Goal: Information Seeking & Learning: Learn about a topic

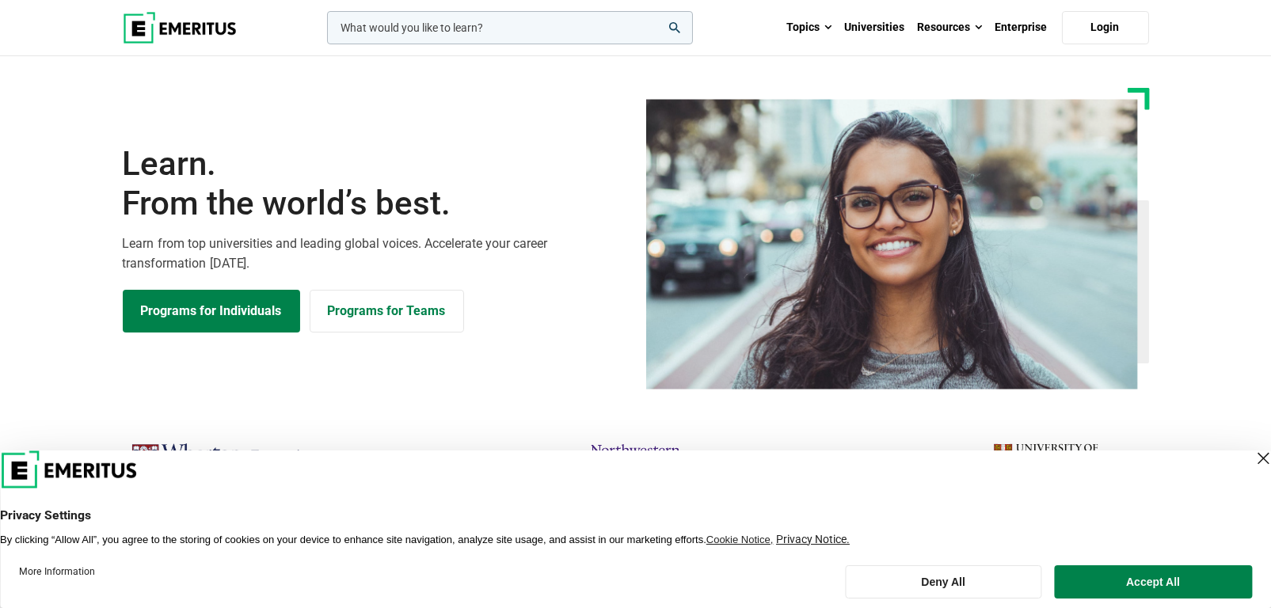
click at [494, 31] on input "woocommerce-product-search-field-0" at bounding box center [510, 27] width 366 height 33
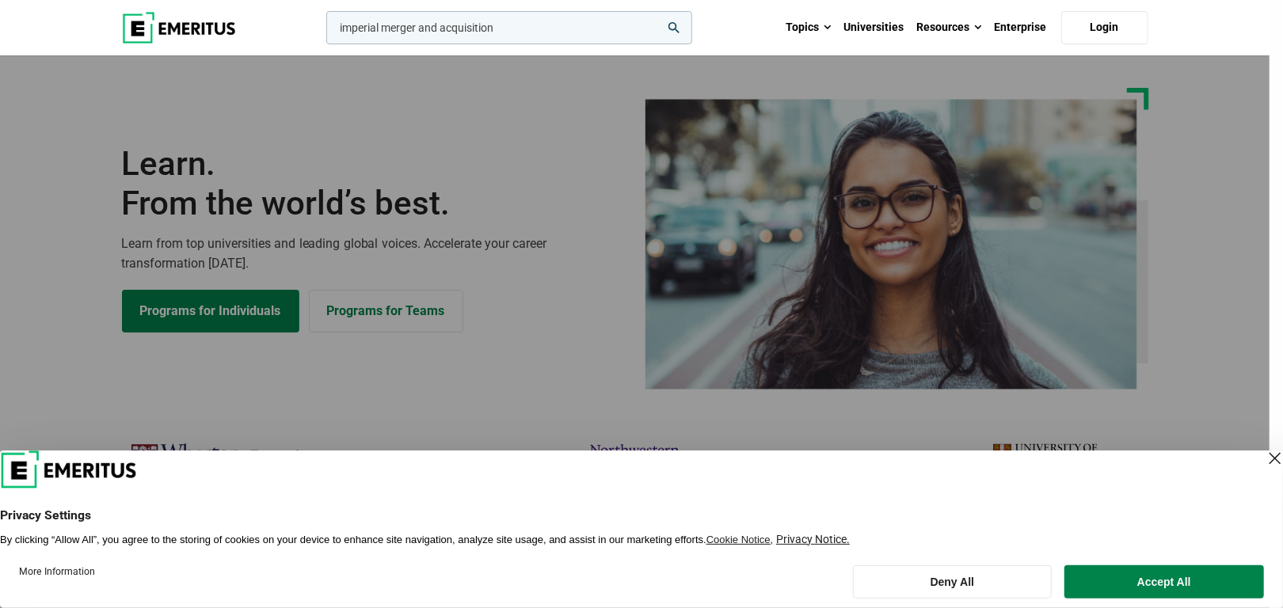
type input "imperial merger and acquisition"
click at [323, 32] on button "search" at bounding box center [323, 32] width 0 height 0
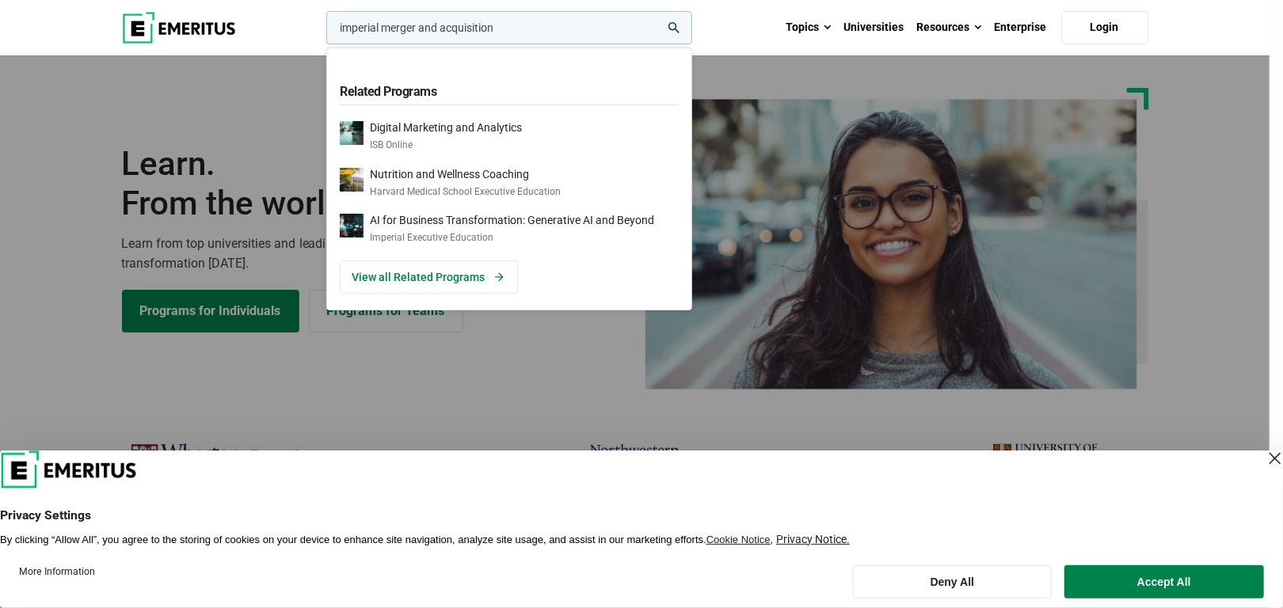
click at [877, 451] on header "Privacy Settings By clicking “Allow All”, you agree to the storing of cookies o…" at bounding box center [641, 499] width 1283 height 96
click at [677, 23] on icon "search" at bounding box center [673, 27] width 11 height 11
click at [468, 272] on link "View all Related Programs" at bounding box center [429, 277] width 178 height 33
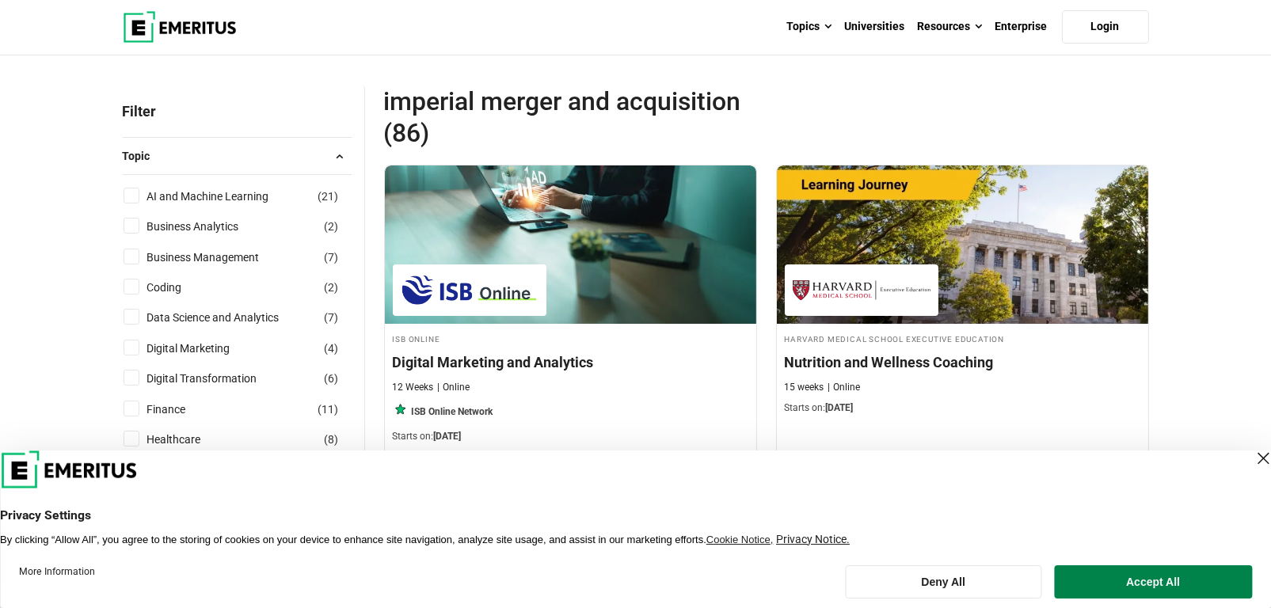
scroll to position [158, 0]
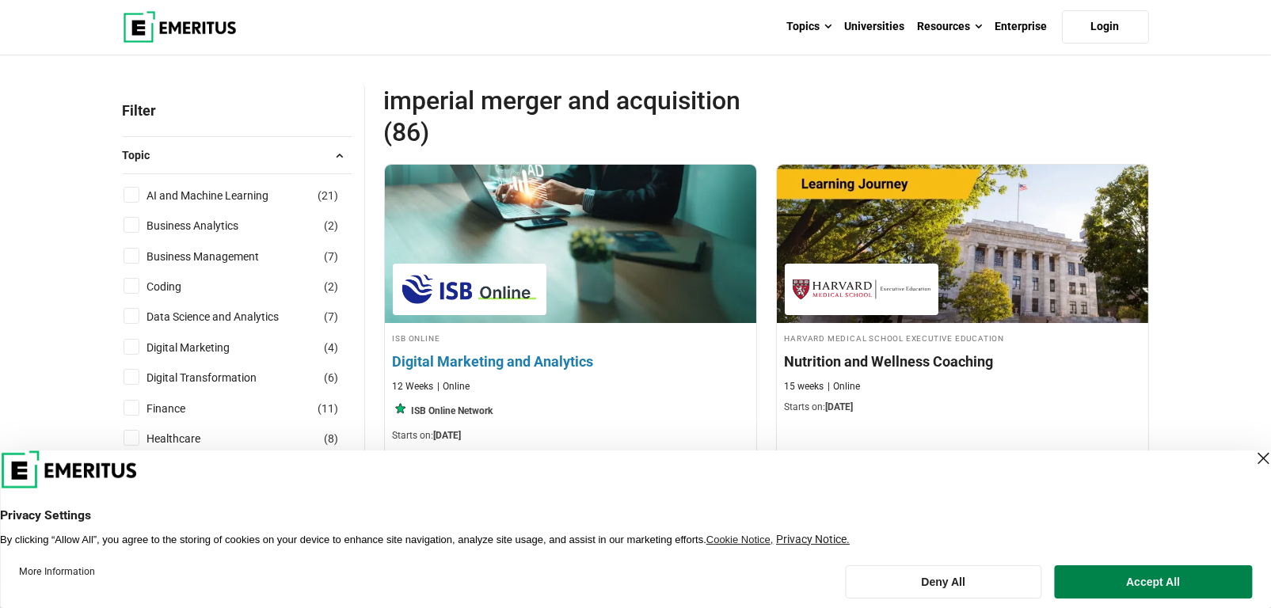
click at [572, 237] on img at bounding box center [570, 244] width 409 height 174
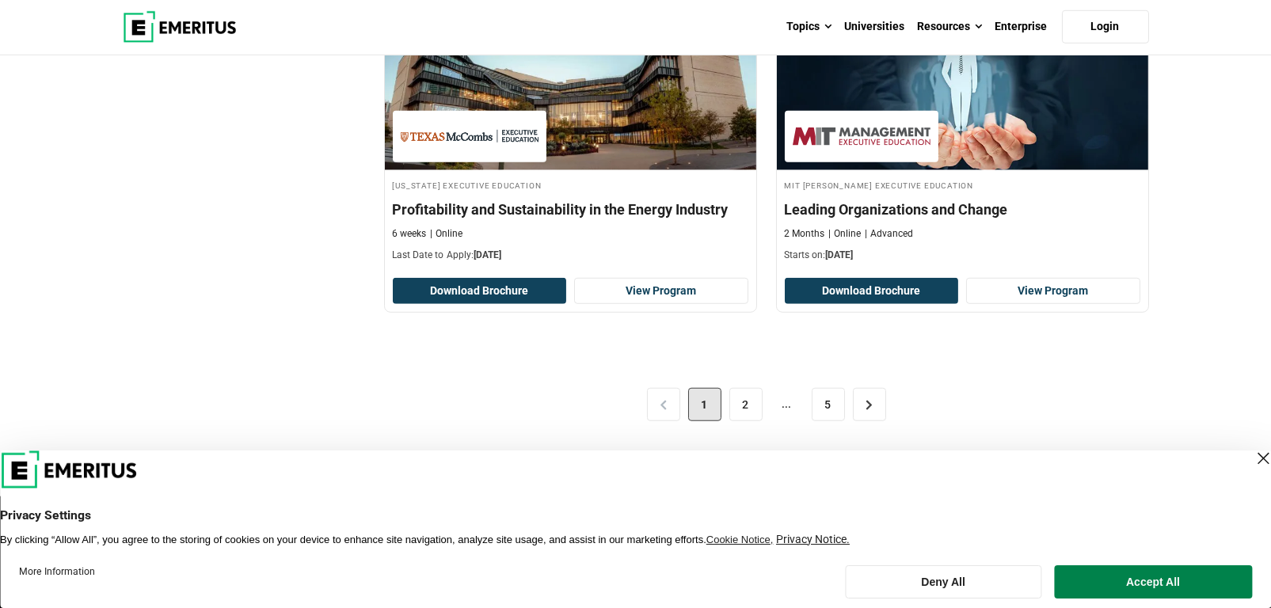
scroll to position [3563, 0]
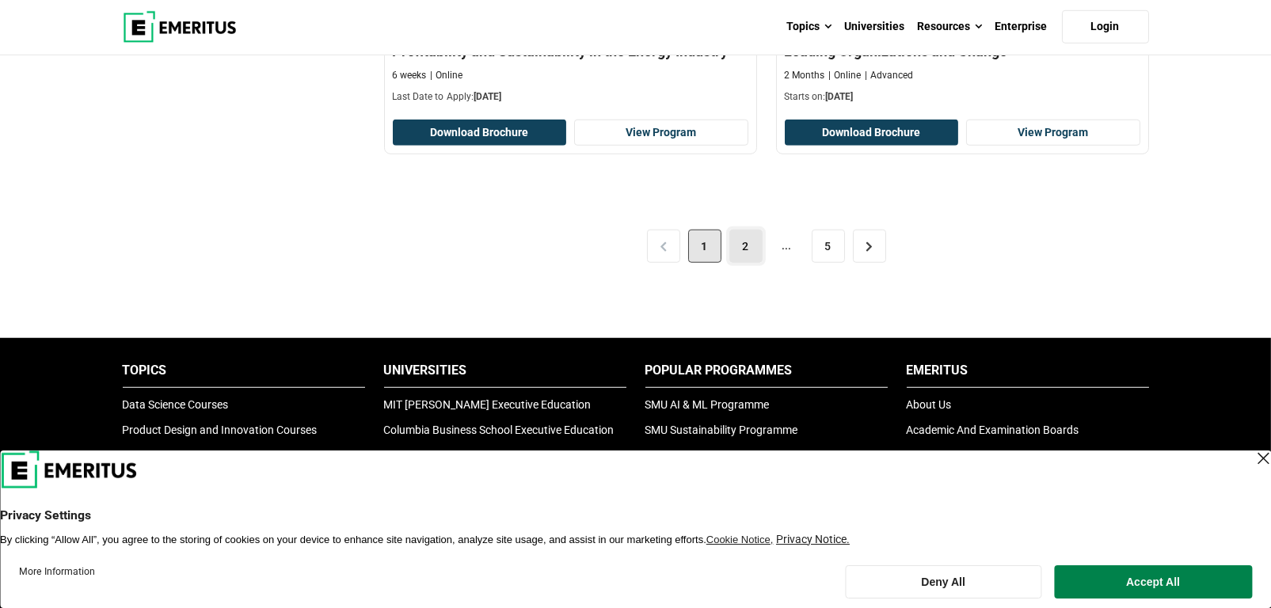
click at [744, 238] on link "2" at bounding box center [745, 246] width 33 height 33
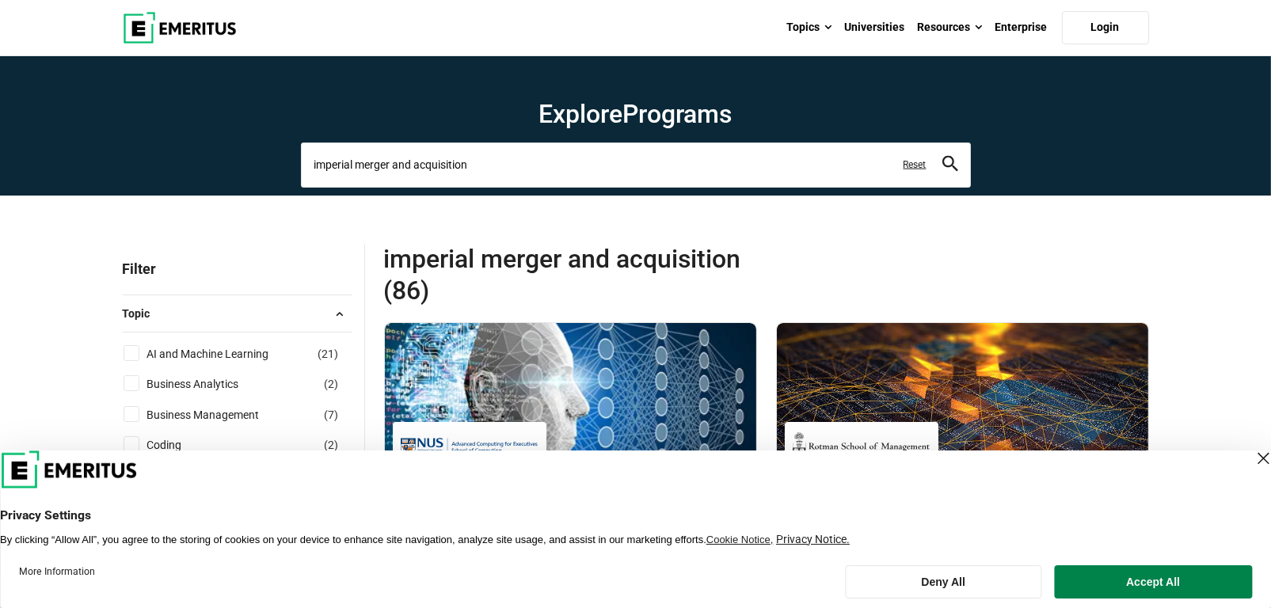
drag, startPoint x: 357, startPoint y: 162, endPoint x: 230, endPoint y: 164, distance: 127.5
click at [230, 164] on section "Explore Programs imperial merger and acquisition Related Programs Digital Marke…" at bounding box center [635, 125] width 1271 height 139
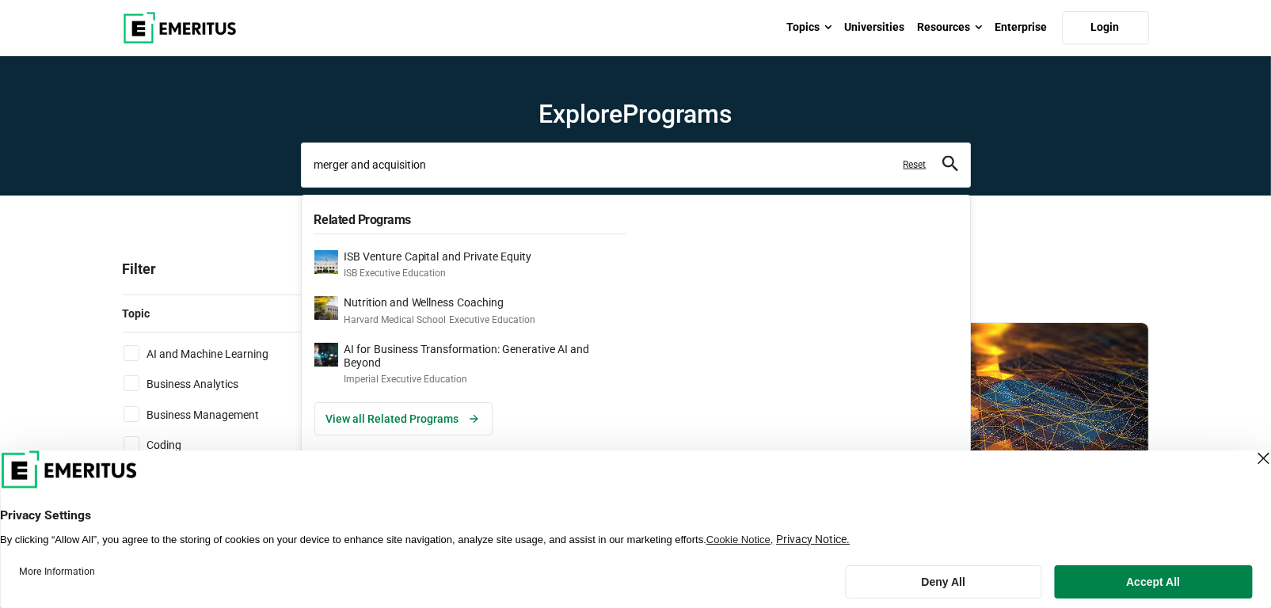
type input "merger and acquisition"
click at [953, 166] on icon "search" at bounding box center [950, 164] width 16 height 16
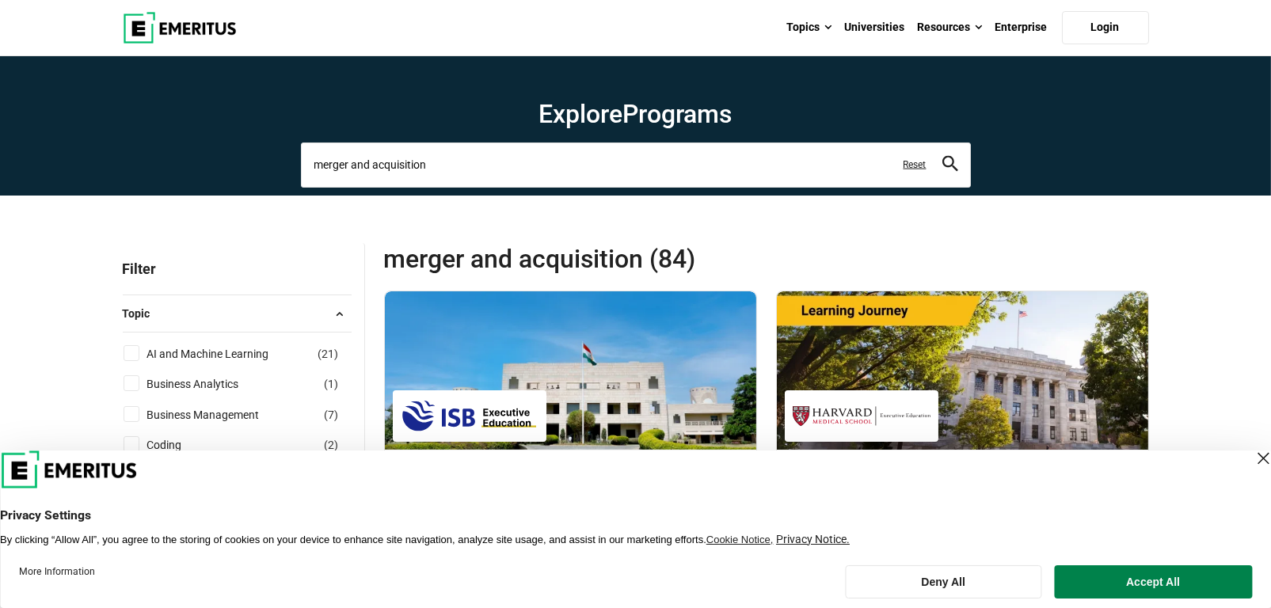
click at [349, 166] on input "merger and acquisition" at bounding box center [636, 165] width 670 height 44
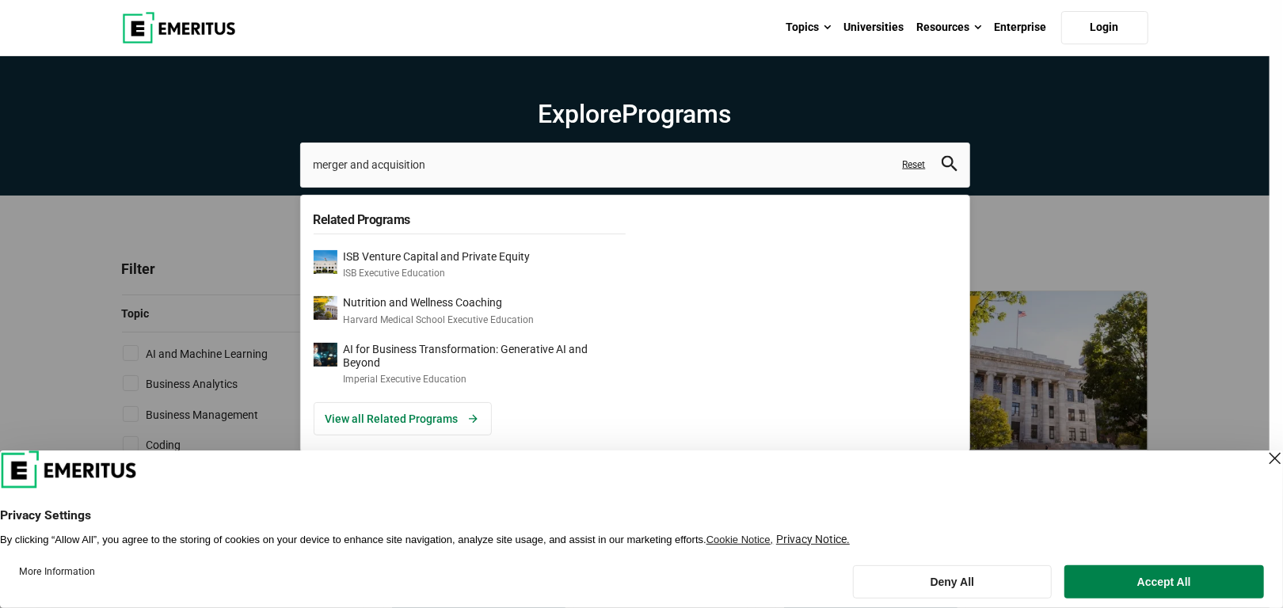
click at [300, 187] on div "merger and acquisition Related Programs ISB Venture Capital and Private Equity …" at bounding box center [635, 165] width 670 height 44
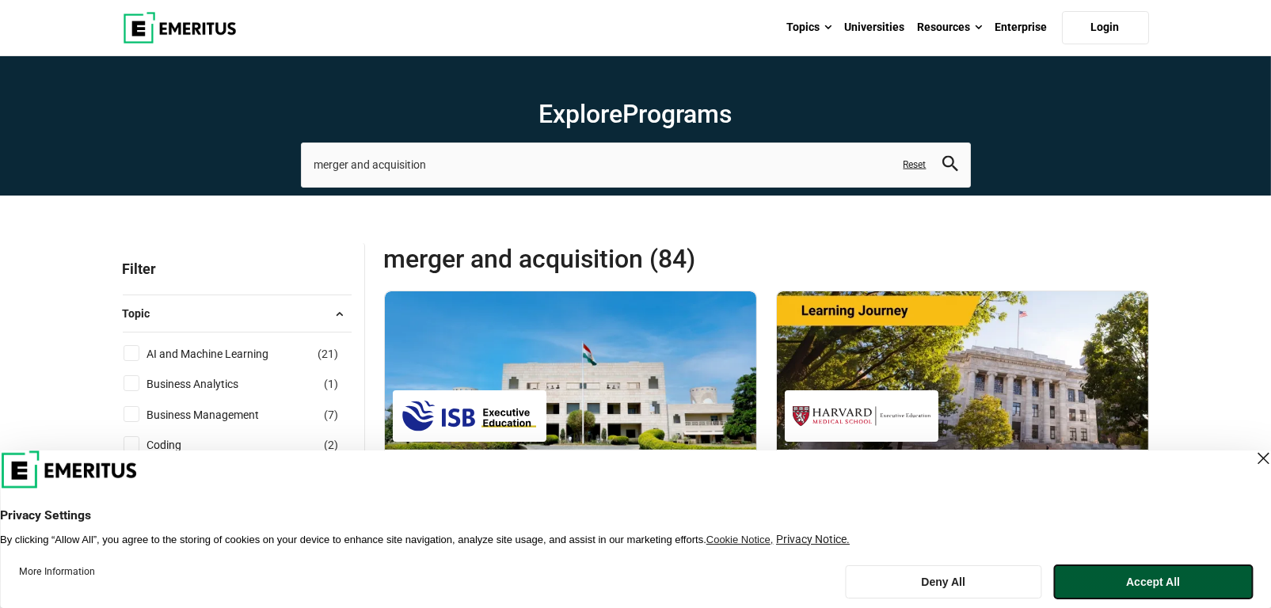
click at [1164, 577] on button "Accept All" at bounding box center [1153, 581] width 198 height 33
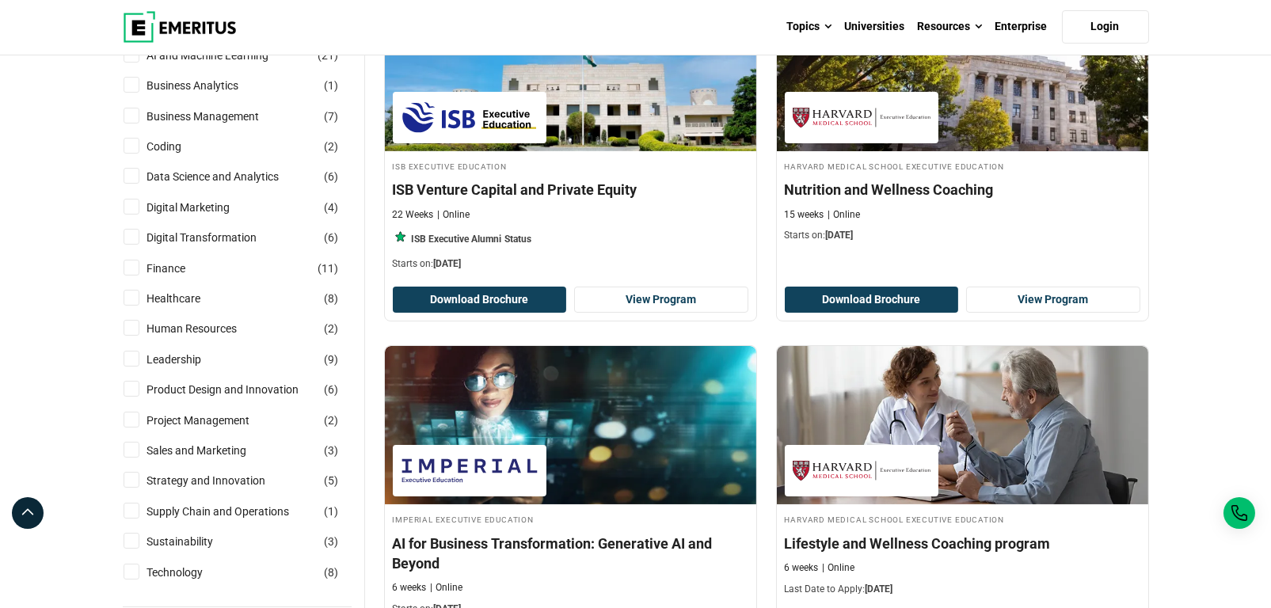
scroll to position [396, 0]
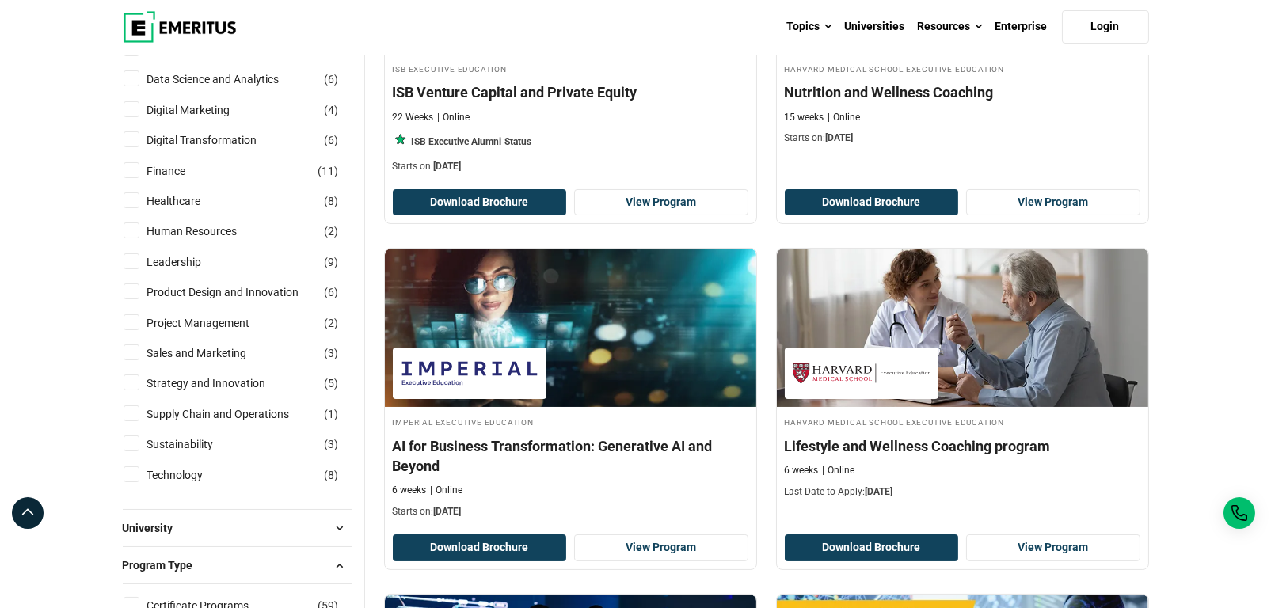
click at [131, 381] on input "Strategy and Innovation ( 5 )" at bounding box center [132, 383] width 16 height 16
checkbox input "true"
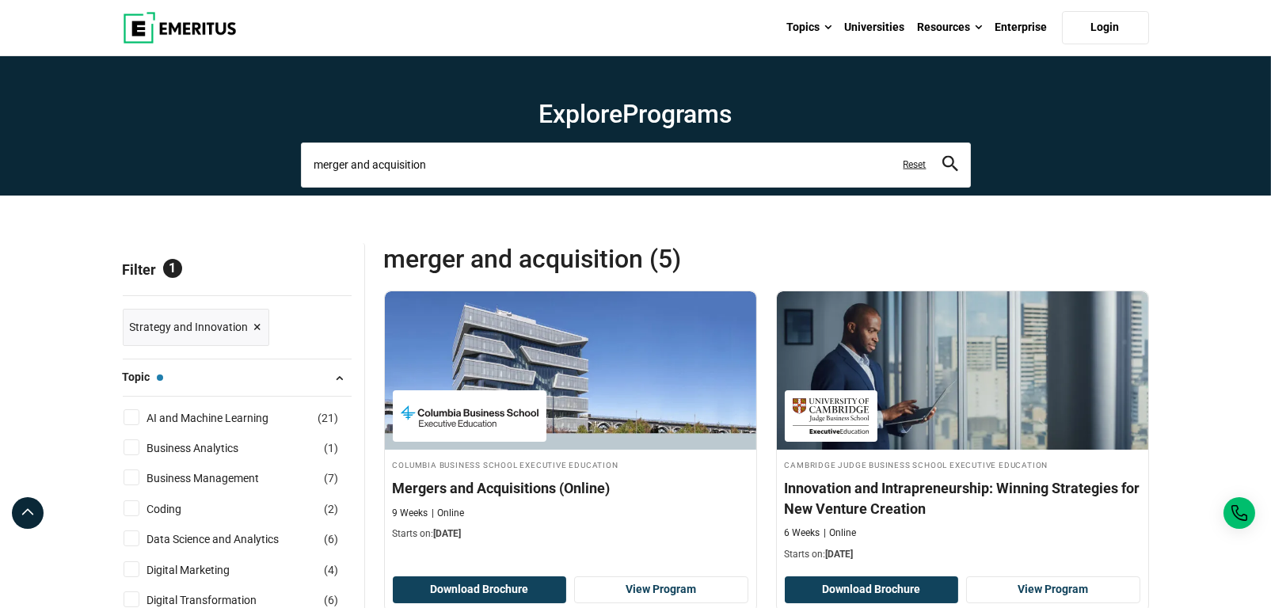
drag, startPoint x: 450, startPoint y: 154, endPoint x: 227, endPoint y: 160, distance: 222.6
click at [227, 160] on section "Explore Programs merger and acquisition Related Programs ISB Venture Capital an…" at bounding box center [635, 125] width 1271 height 139
type input "M&A"
click at [942, 156] on button "search" at bounding box center [950, 165] width 16 height 18
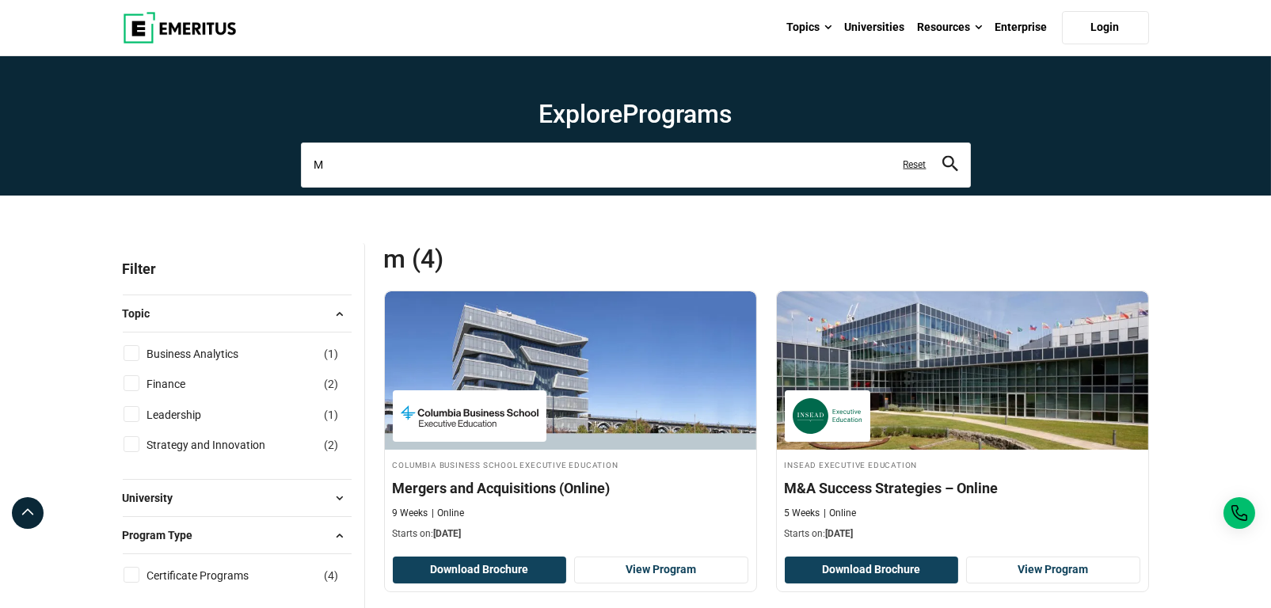
click at [333, 159] on input "M" at bounding box center [636, 165] width 670 height 44
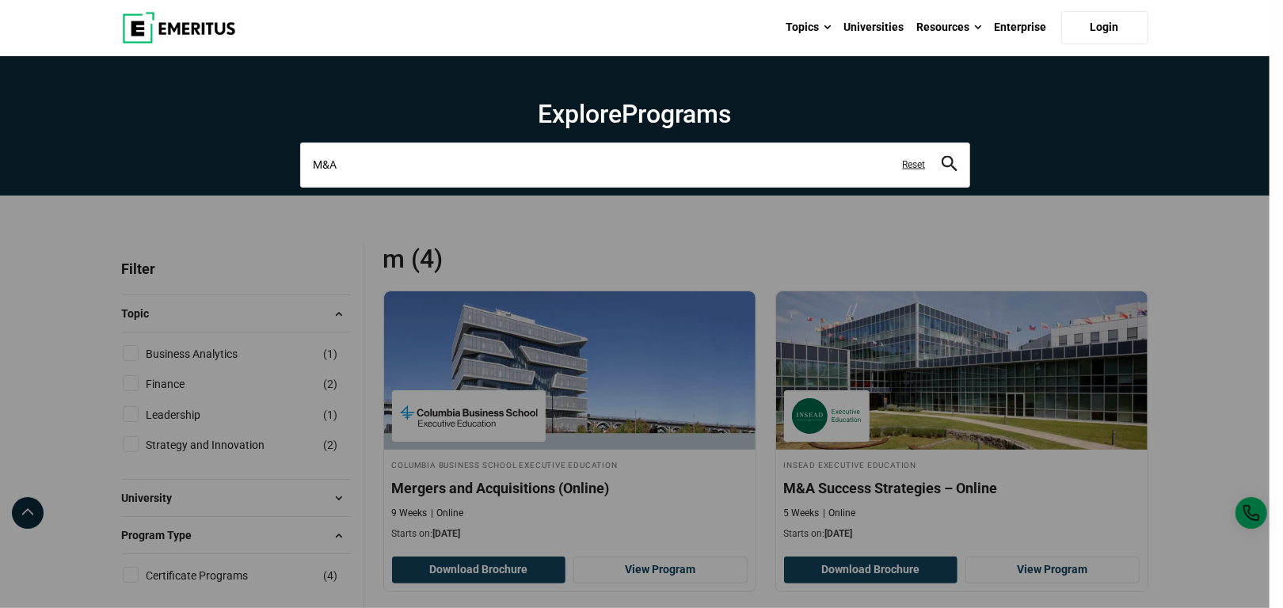
type input "M&A"
click at [942, 156] on button "search" at bounding box center [950, 165] width 16 height 18
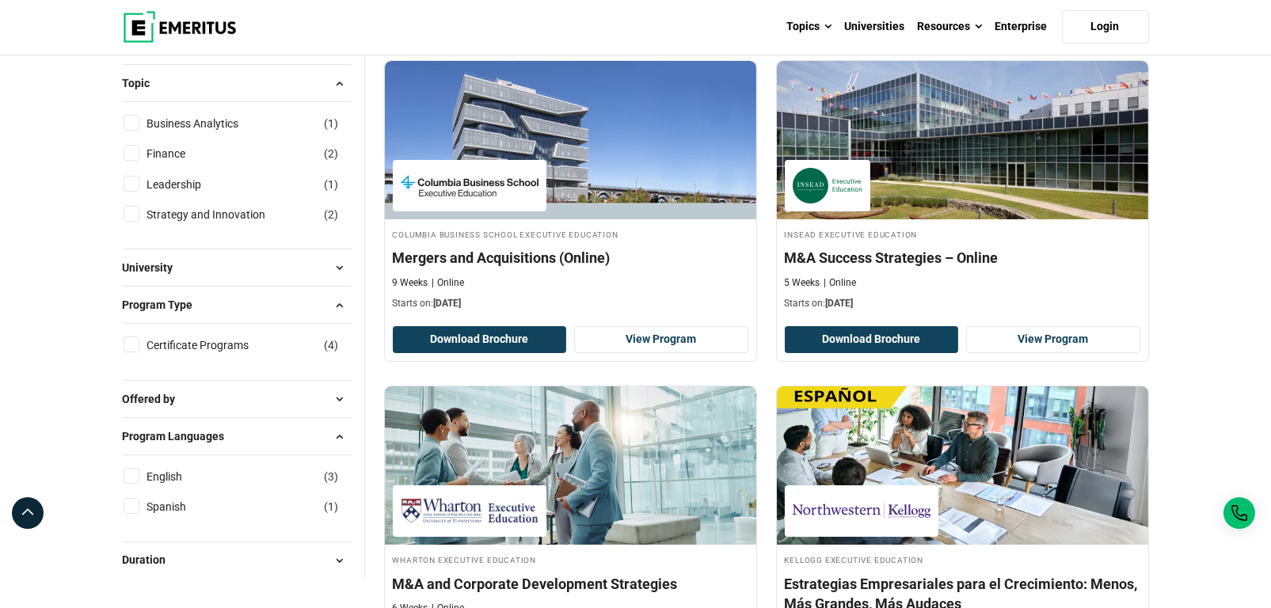
scroll to position [317, 0]
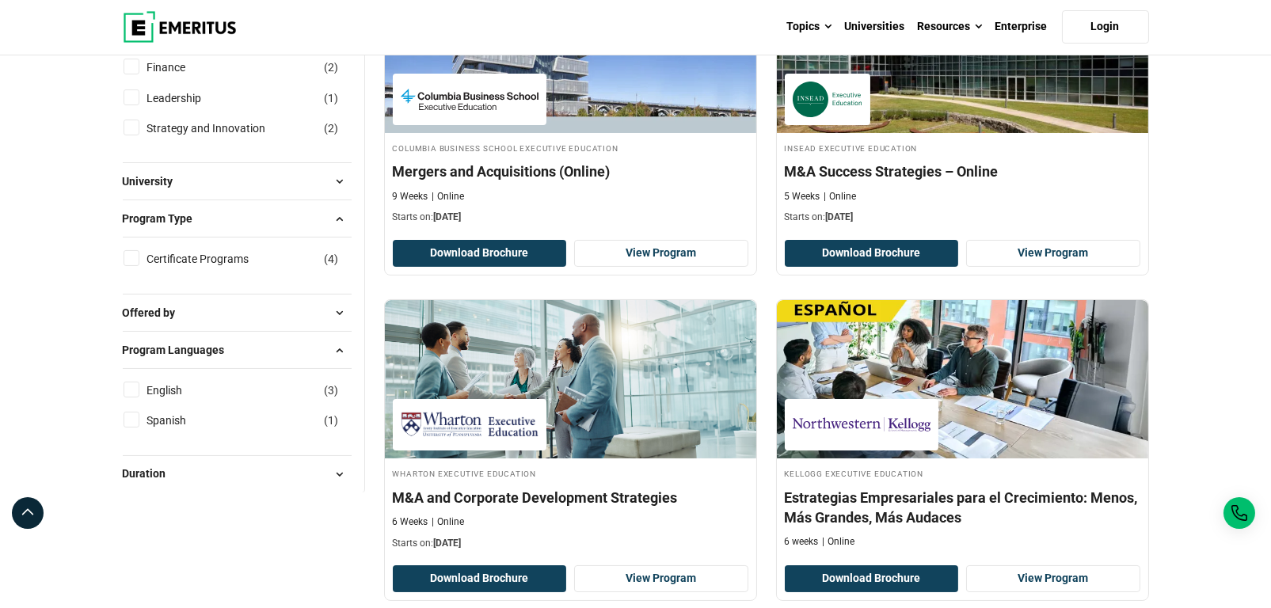
click at [135, 384] on input "English ( 3 )" at bounding box center [132, 390] width 16 height 16
checkbox input "true"
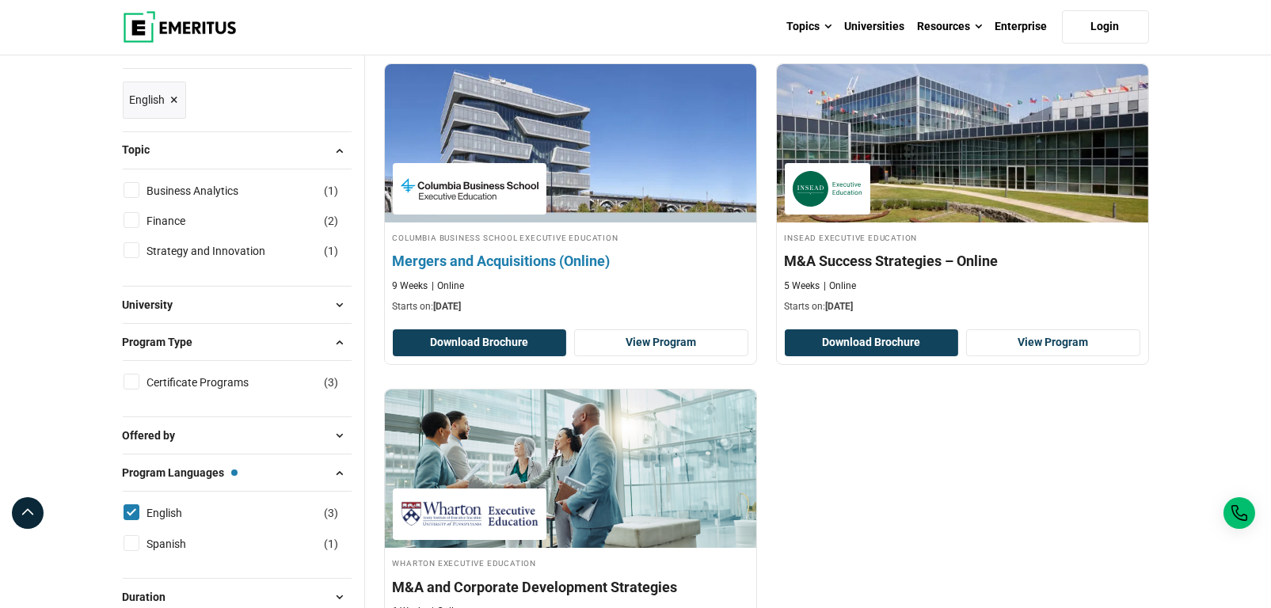
scroll to position [238, 0]
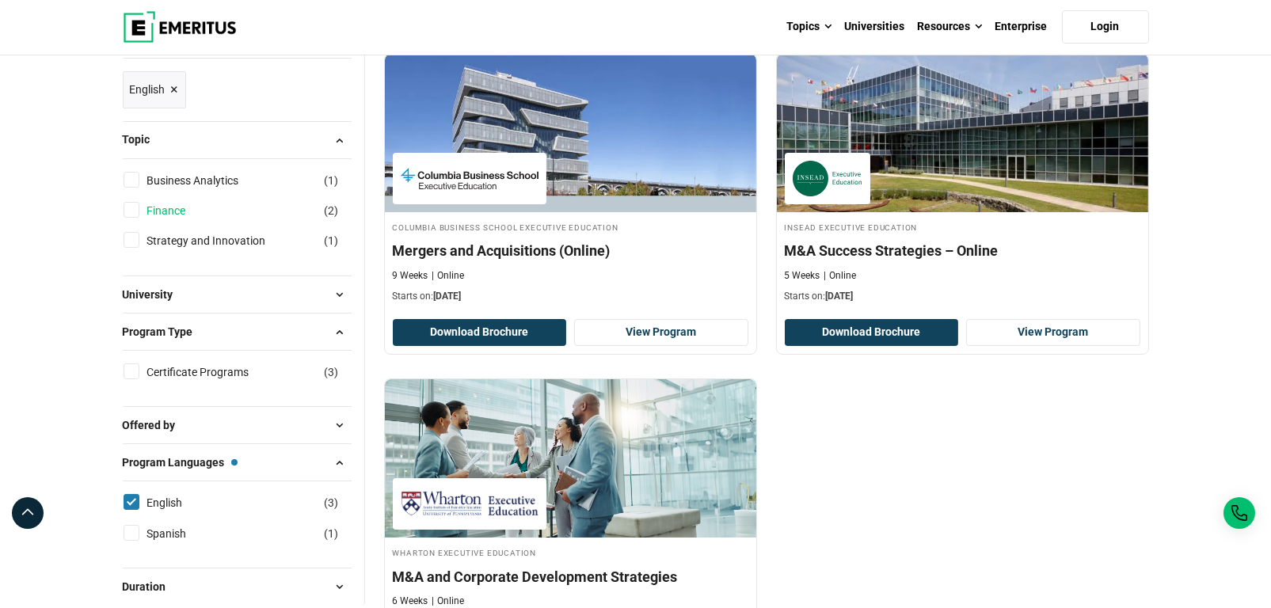
click at [177, 211] on link "Finance" at bounding box center [182, 210] width 70 height 17
checkbox input "true"
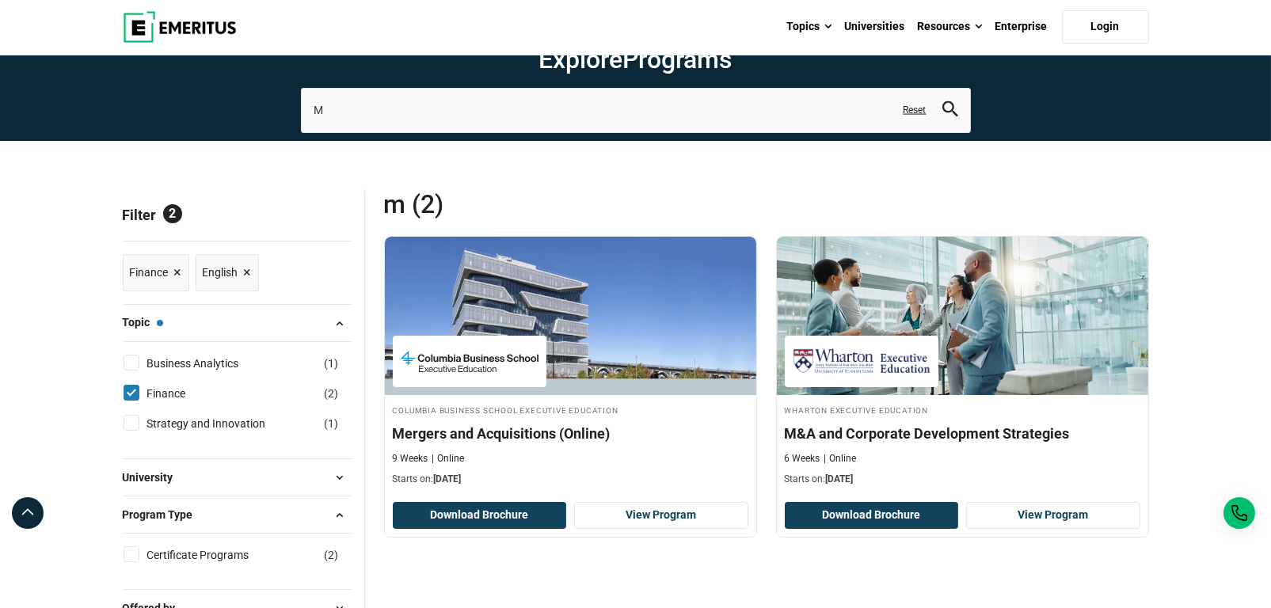
scroll to position [238, 0]
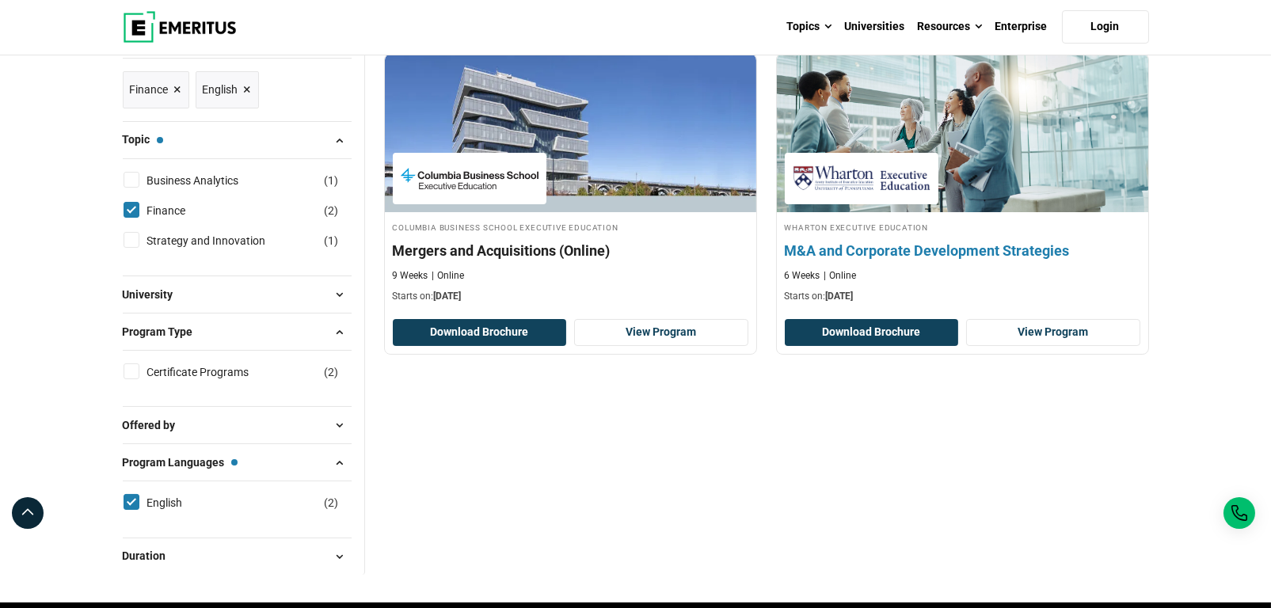
click at [949, 114] on img at bounding box center [962, 133] width 409 height 174
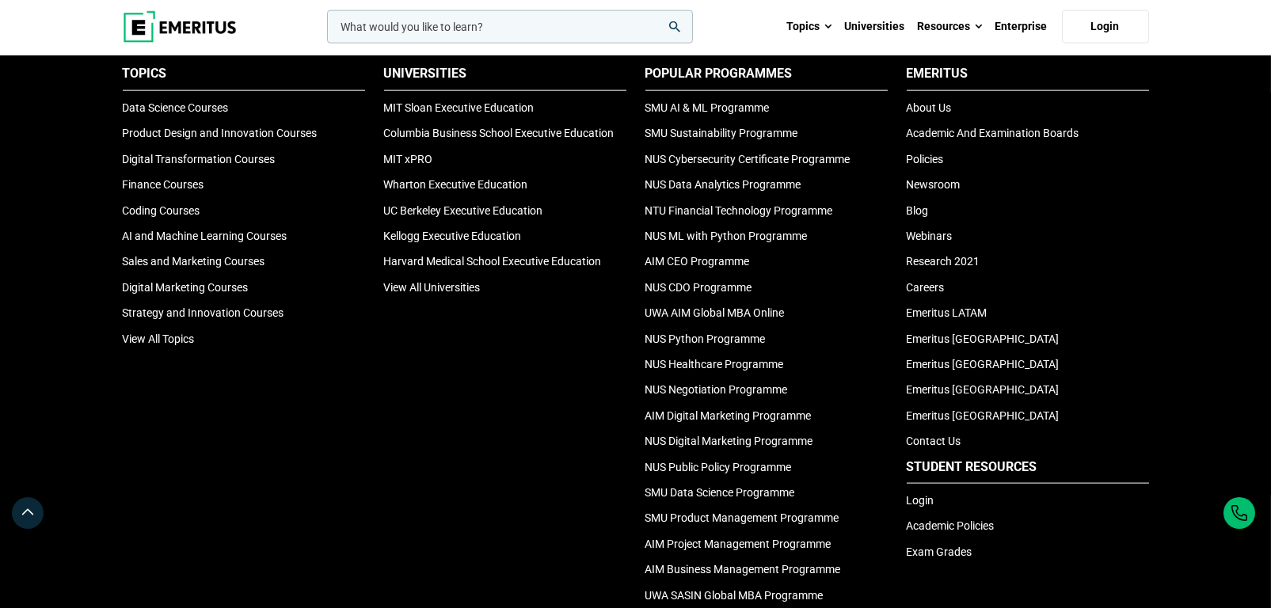
scroll to position [5306, 0]
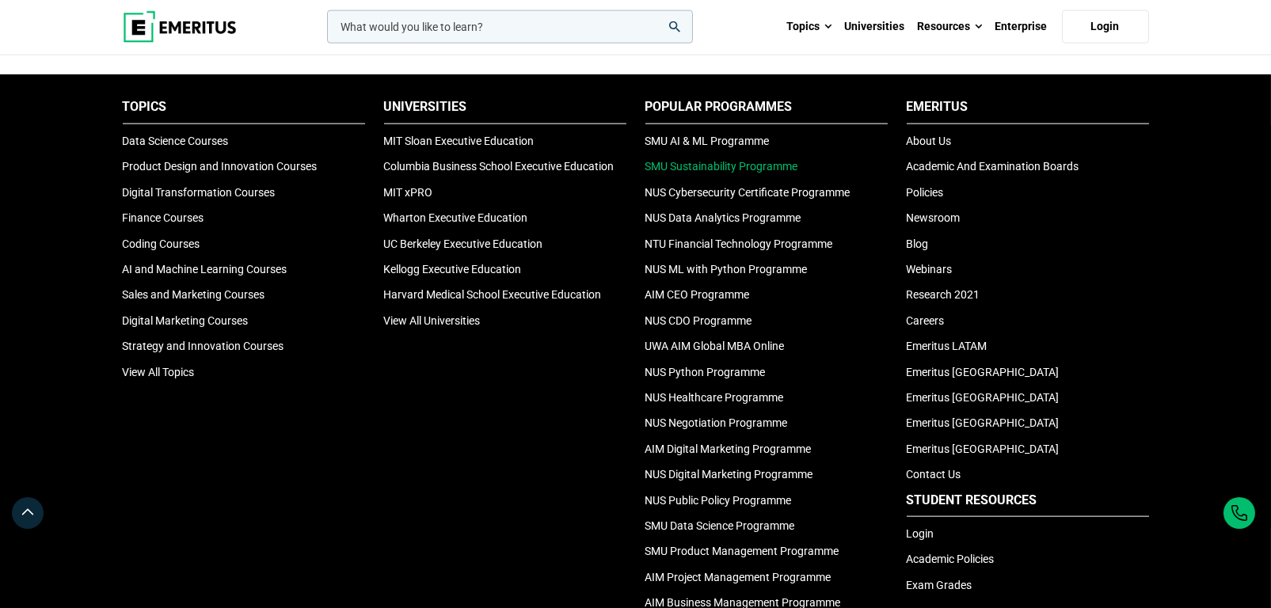
click at [747, 160] on link "SMU Sustainability Programme" at bounding box center [721, 166] width 153 height 13
